Goal: Obtain resource: Obtain resource

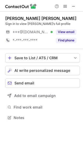
scroll to position [114, 83]
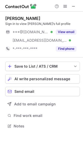
scroll to position [122, 83]
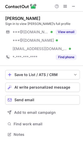
scroll to position [130, 83]
click at [27, 88] on span "AI write personalized message" at bounding box center [42, 87] width 56 height 4
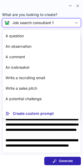
click at [79, 24] on div at bounding box center [76, 23] width 8 height 8
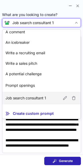
scroll to position [35, 0]
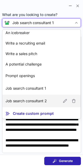
click at [31, 97] on article "Job search consultant 2" at bounding box center [41, 100] width 78 height 13
type textarea "**********"
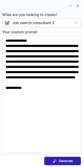
click at [53, 163] on button "Generate" at bounding box center [62, 160] width 37 height 8
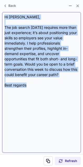
drag, startPoint x: 3, startPoint y: 12, endPoint x: 34, endPoint y: 106, distance: 99.0
click at [34, 106] on div "Hi Zerene, The job search today requires more than just experience; it’s about …" at bounding box center [41, 82] width 79 height 140
copy div "Hi Zerene, The job search today requires more than just experience; it’s about …"
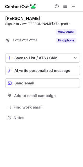
scroll to position [3, 3]
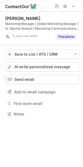
scroll to position [110, 83]
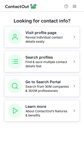
click at [57, 17] on div "Looking for contact info? Visit profile page Reveal individual contact details …" at bounding box center [42, 84] width 84 height 145
click at [73, 7] on span at bounding box center [74, 6] width 4 height 4
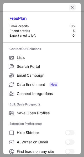
click at [70, 5] on span "left-button" at bounding box center [72, 7] width 4 height 4
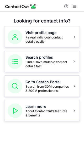
click at [60, 135] on div "Looking for contact info? Visit profile page Reveal individual contact details …" at bounding box center [42, 84] width 84 height 145
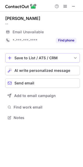
scroll to position [114, 83]
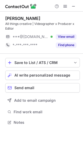
scroll to position [118, 83]
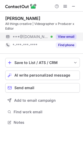
click at [61, 35] on button "View email" at bounding box center [66, 36] width 21 height 5
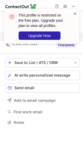
click at [75, 12] on span at bounding box center [75, 13] width 4 height 5
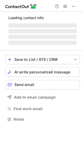
scroll to position [127, 83]
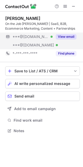
click at [66, 36] on button "View email" at bounding box center [66, 36] width 21 height 5
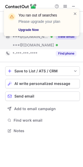
click at [33, 30] on link "Upgrade Now" at bounding box center [43, 29] width 48 height 5
click at [75, 13] on span at bounding box center [75, 13] width 4 height 5
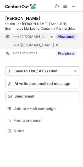
click at [63, 36] on button "View email" at bounding box center [66, 36] width 21 height 5
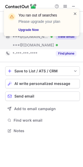
click at [75, 14] on span at bounding box center [75, 13] width 4 height 5
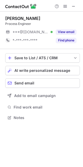
scroll to position [114, 83]
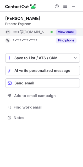
click at [69, 31] on button "View email" at bounding box center [66, 31] width 21 height 5
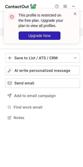
click at [74, 13] on span at bounding box center [75, 13] width 4 height 5
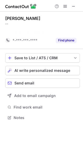
scroll to position [3, 3]
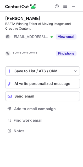
scroll to position [3, 3]
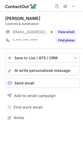
scroll to position [114, 83]
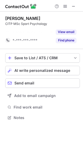
scroll to position [3, 3]
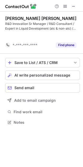
scroll to position [110, 83]
